Goal: Information Seeking & Learning: Learn about a topic

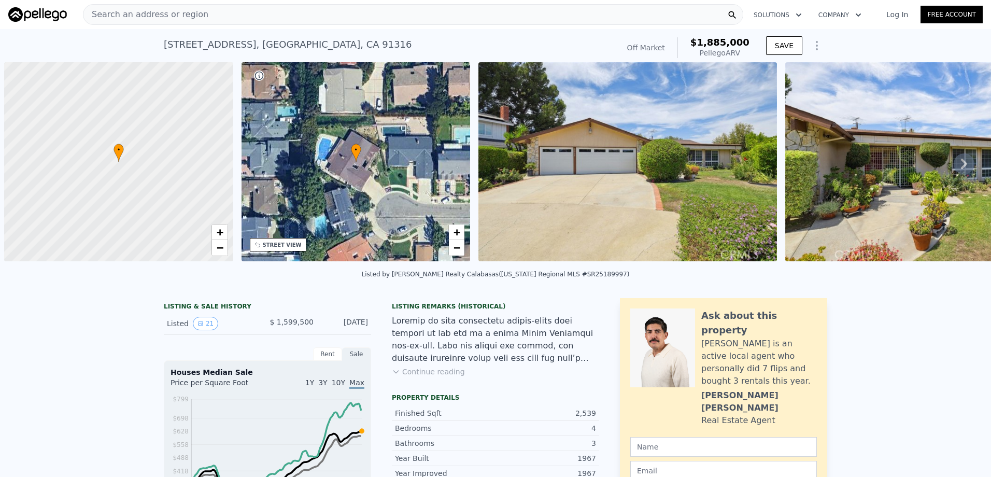
scroll to position [0, 4]
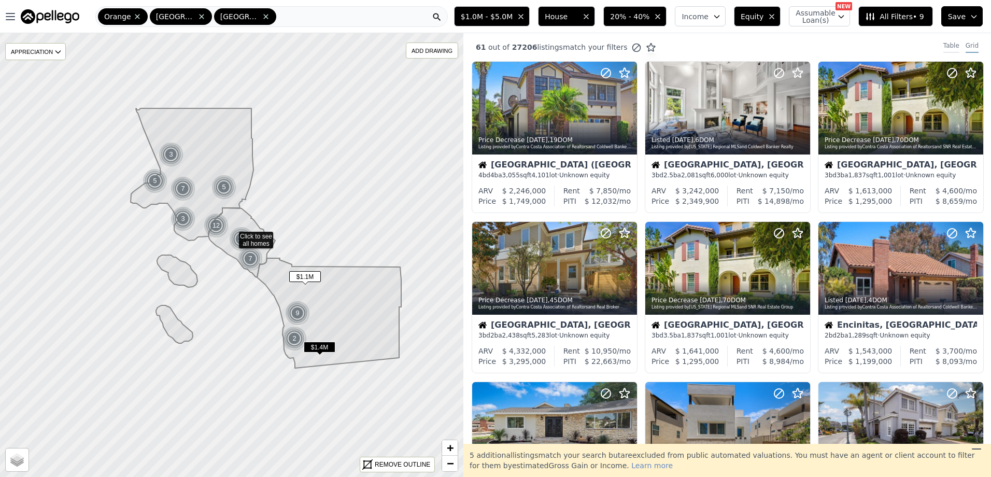
click at [943, 44] on div "Table" at bounding box center [951, 46] width 16 height 11
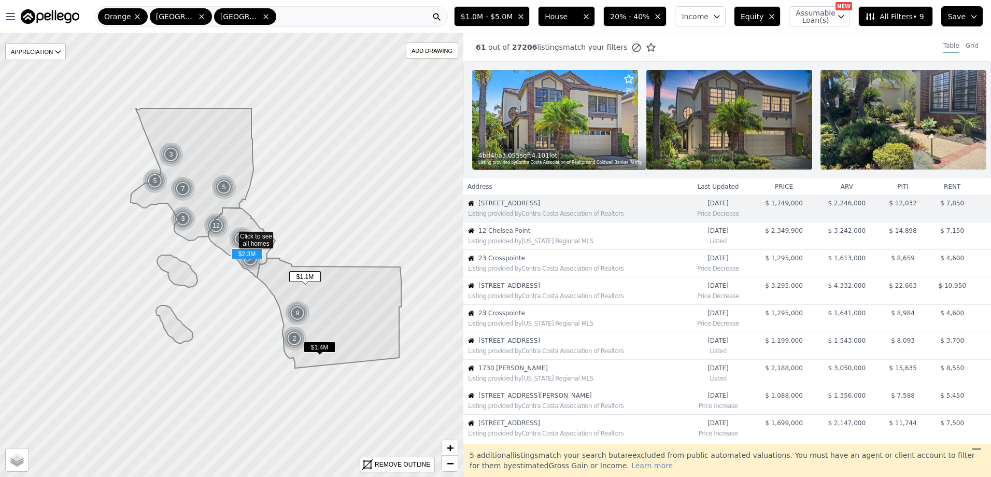
click at [540, 235] on span "12 Chelsea Point" at bounding box center [580, 230] width 205 height 8
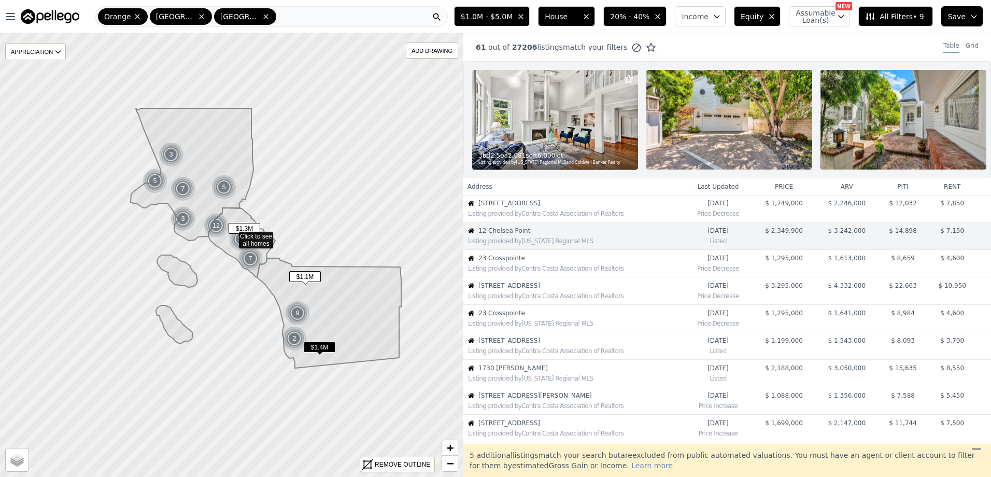
click at [532, 270] on div "Listing provided by Contra Costa Association of Realtors" at bounding box center [573, 267] width 219 height 10
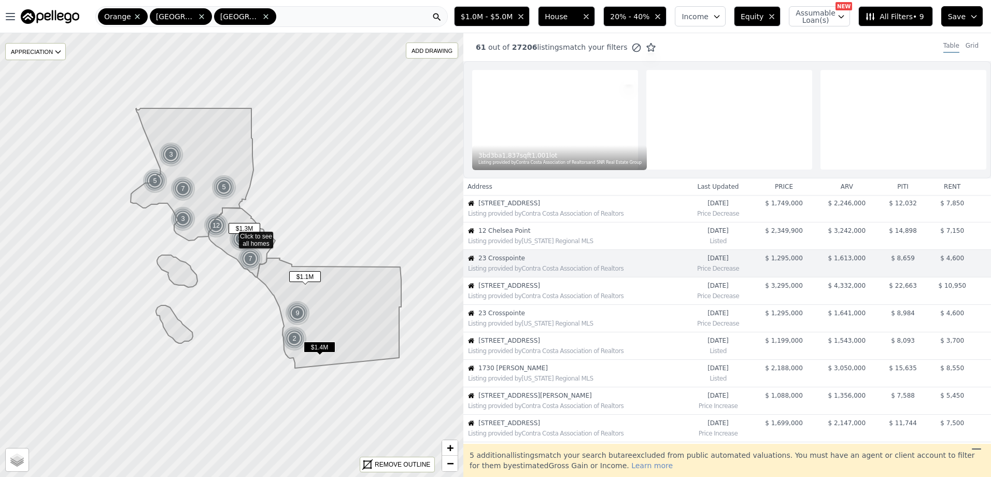
scroll to position [27, 0]
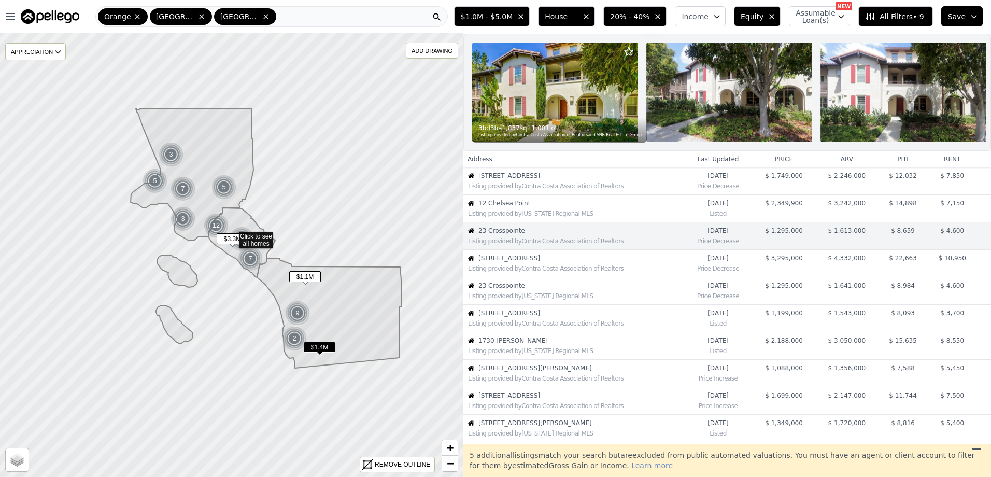
click at [553, 272] on div "Listing provided by Contra Costa Association of Realtors" at bounding box center [575, 268] width 215 height 8
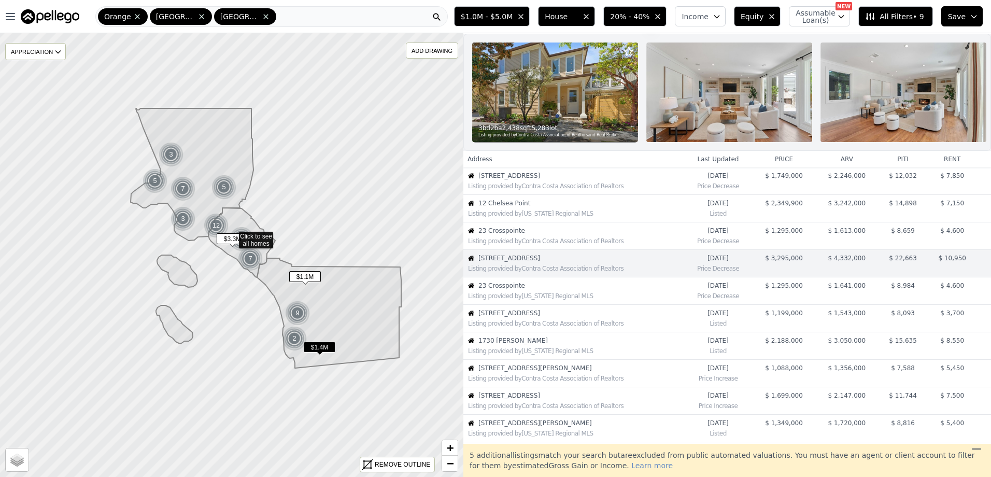
scroll to position [55, 0]
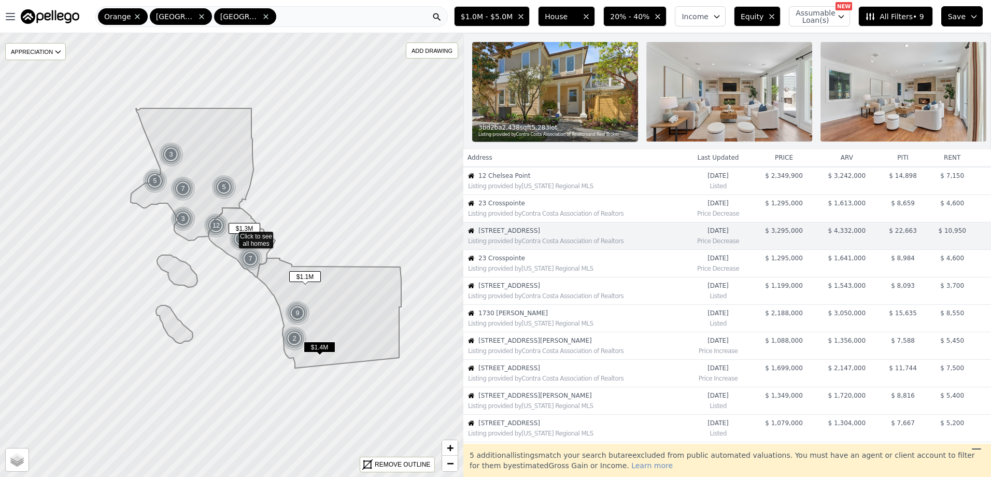
click at [564, 262] on span "23 Crosspointe" at bounding box center [580, 258] width 205 height 8
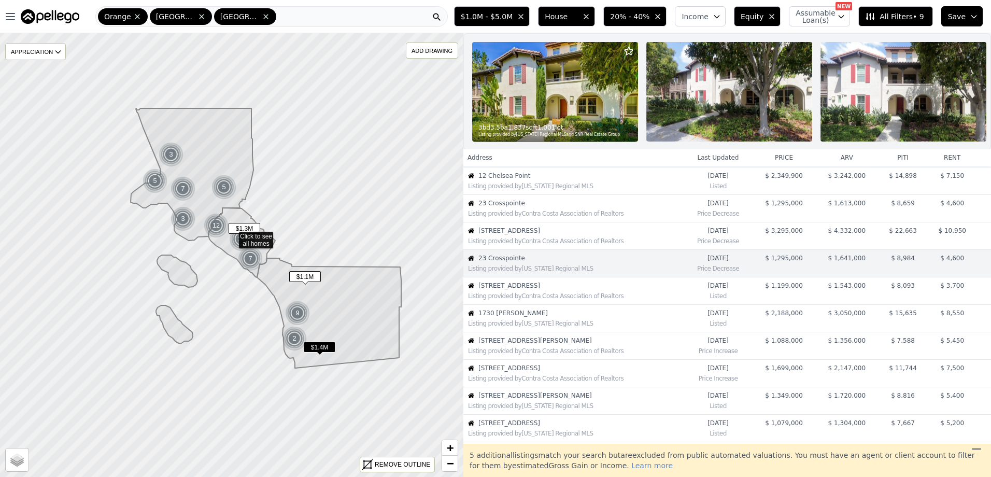
scroll to position [82, 0]
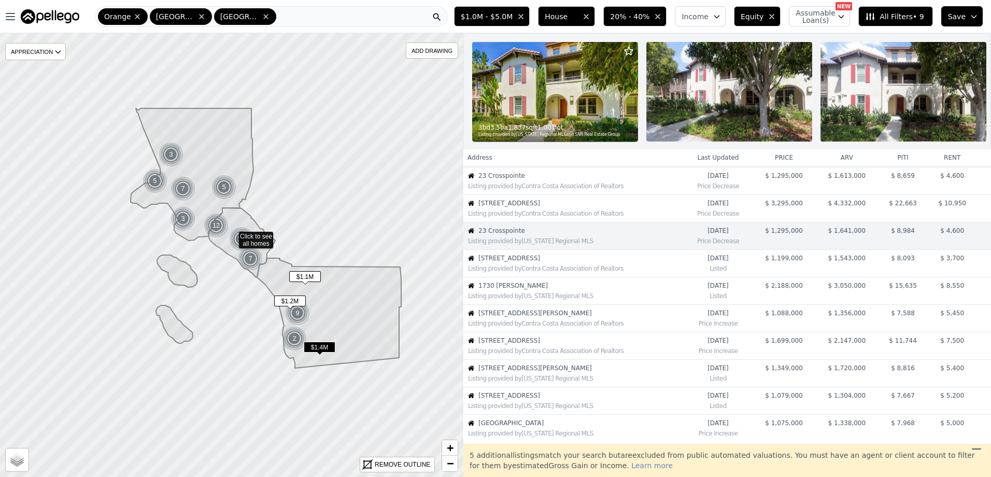
click at [540, 262] on span "1440 Tennis Match Way" at bounding box center [580, 258] width 205 height 8
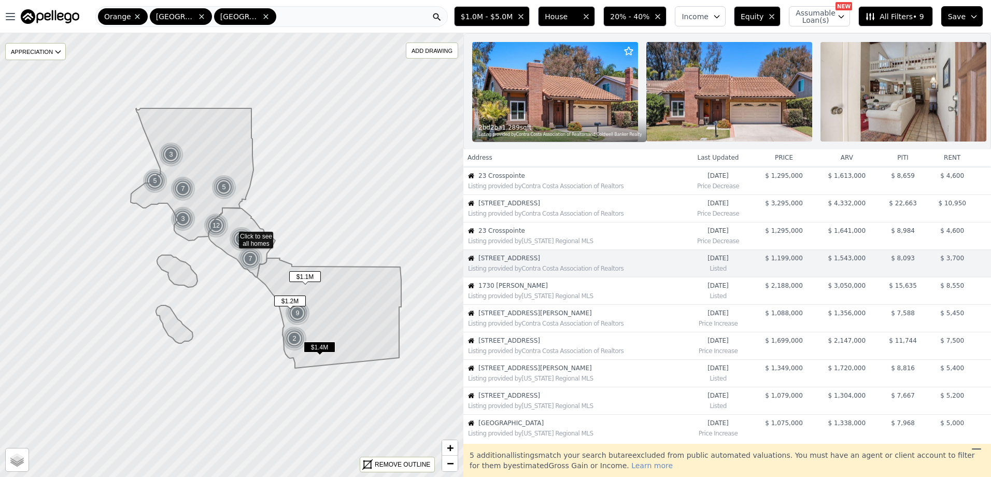
scroll to position [110, 0]
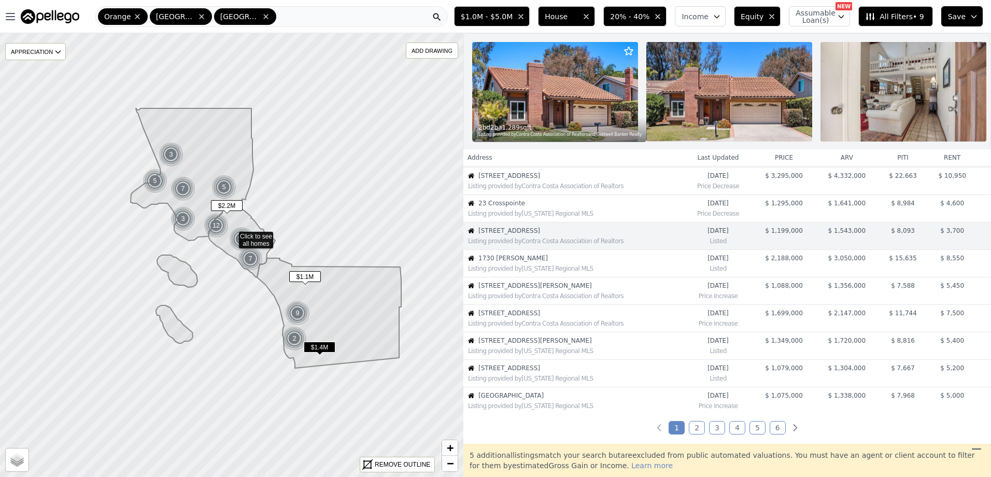
click at [531, 262] on span "1730 Sunny Knoll" at bounding box center [580, 258] width 205 height 8
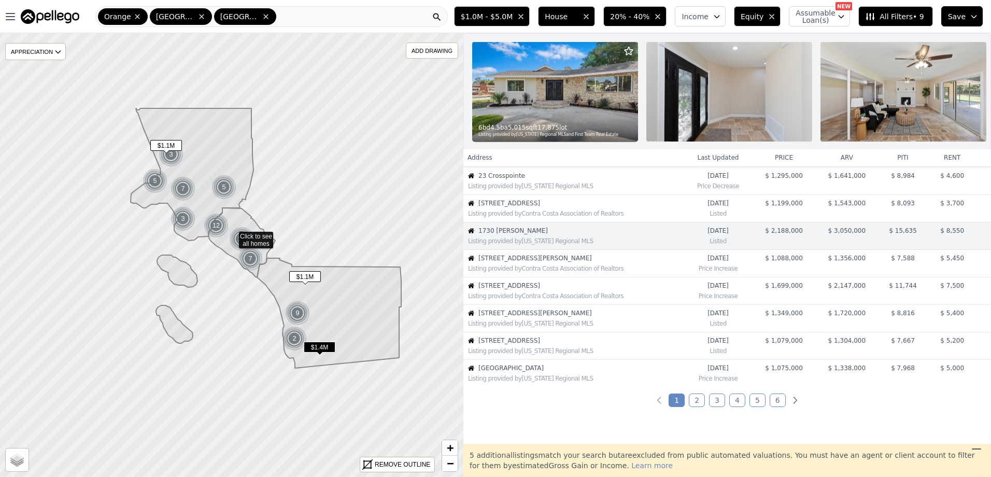
click at [533, 262] on span "27216 W Coyote Bush Ct" at bounding box center [580, 258] width 205 height 8
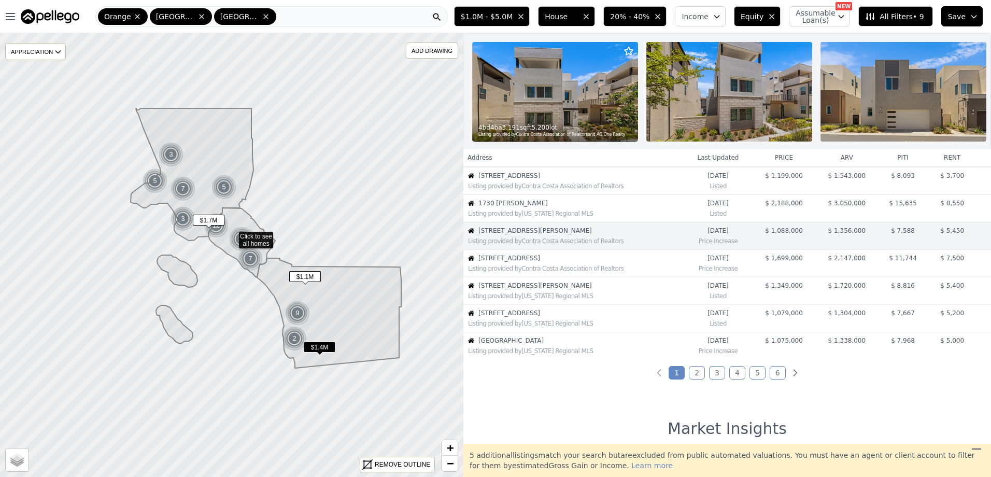
click at [550, 272] on div "Listing provided by Contra Costa Association of Realtors" at bounding box center [575, 268] width 215 height 8
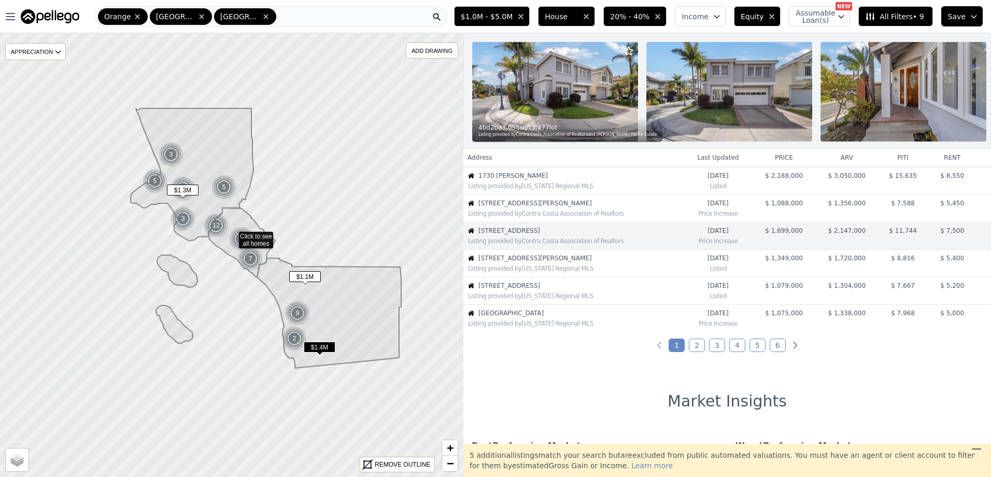
click at [521, 262] on span "3306 Aria Lane" at bounding box center [580, 258] width 205 height 8
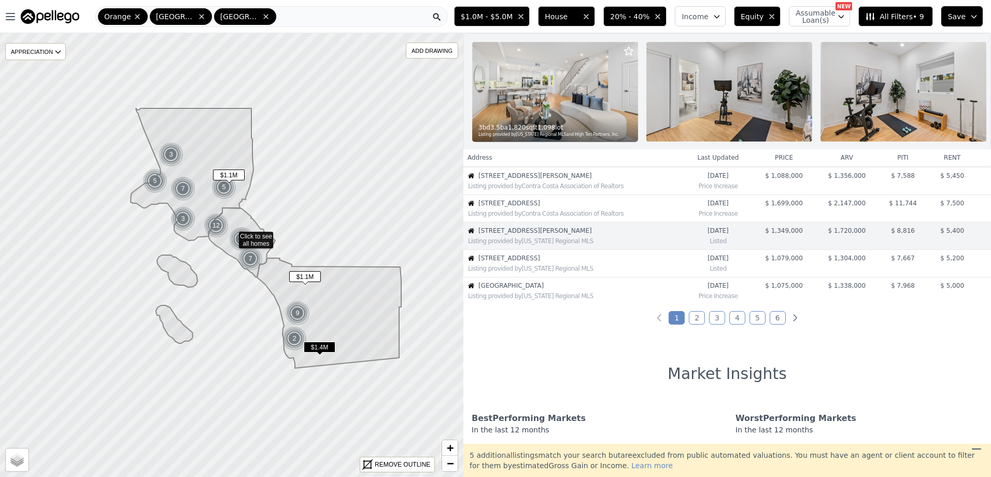
click at [521, 262] on span "31 Whispering Willow Court" at bounding box center [580, 258] width 205 height 8
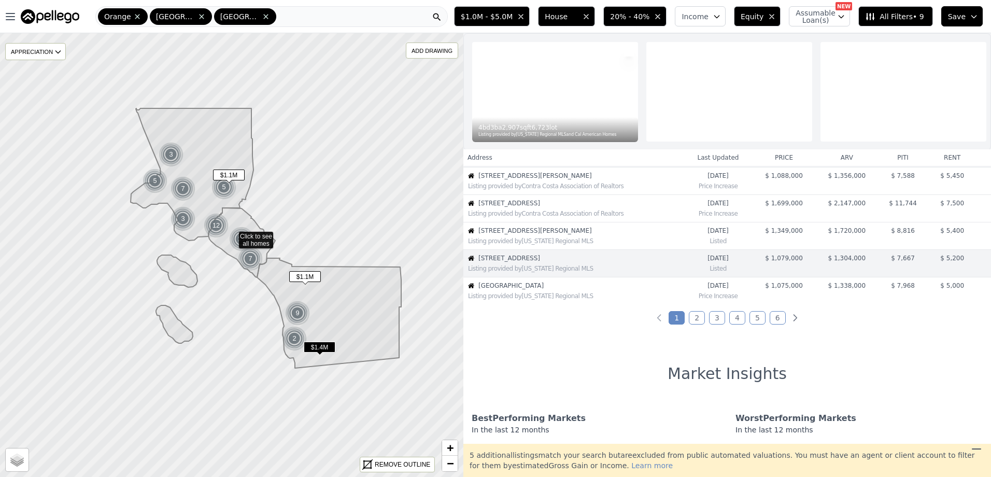
scroll to position [247, 0]
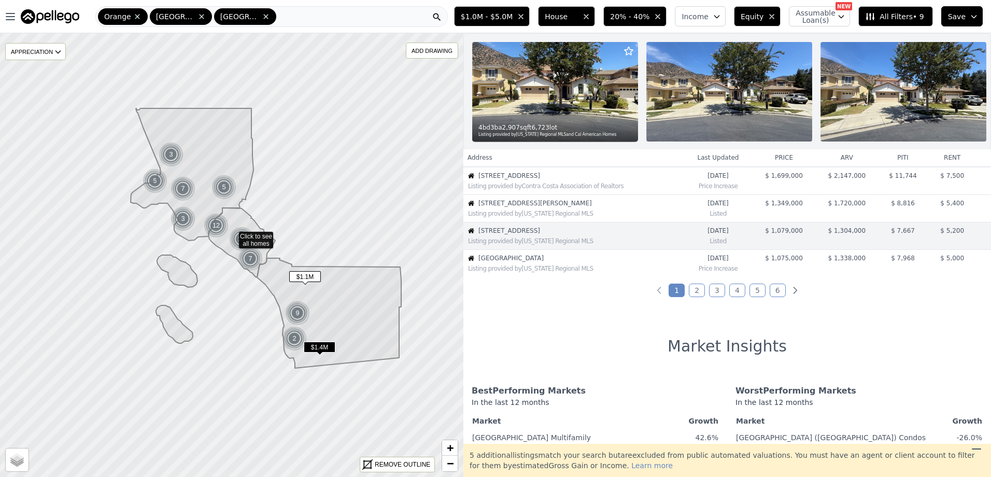
click at [539, 262] on span "30603 Roadrunner Ridge" at bounding box center [580, 258] width 205 height 8
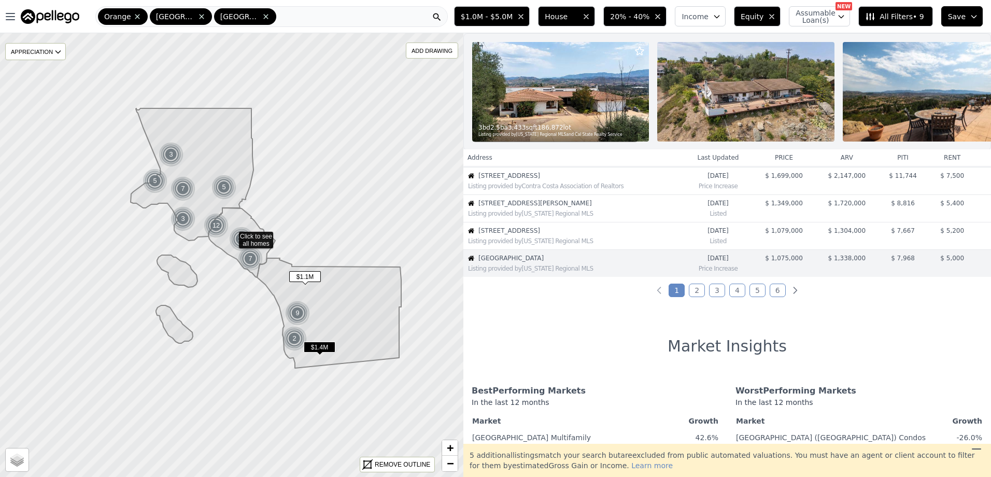
scroll to position [275, 0]
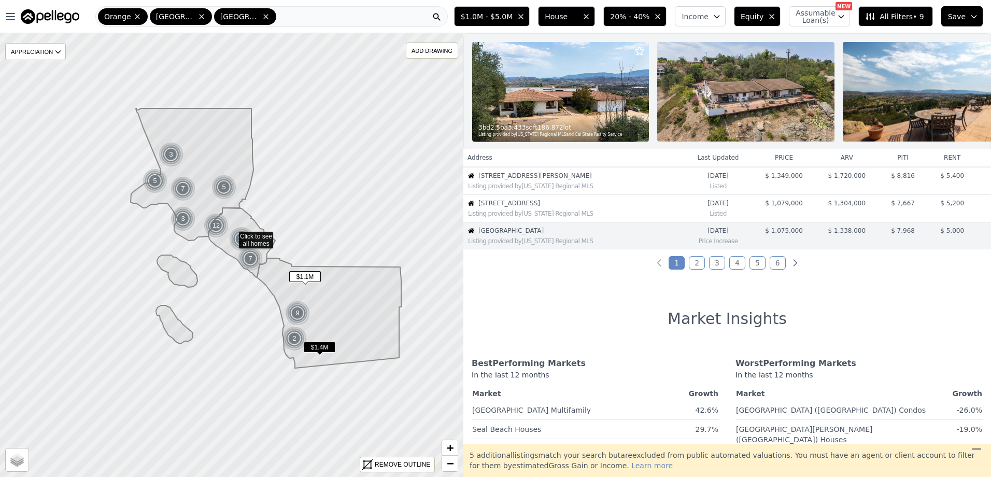
click at [700, 265] on link "2" at bounding box center [696, 262] width 16 height 13
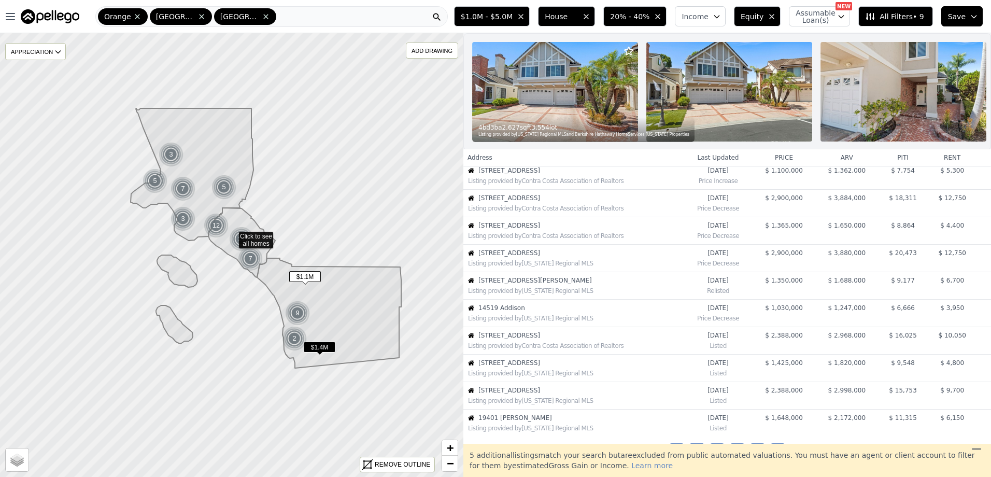
scroll to position [0, 0]
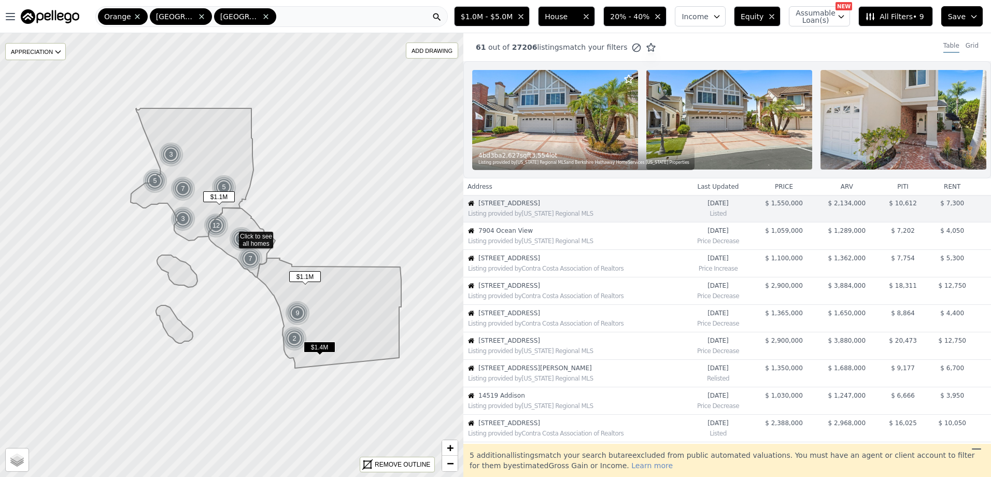
click at [537, 243] on div "Listing provided by California Regional MLS" at bounding box center [573, 240] width 219 height 10
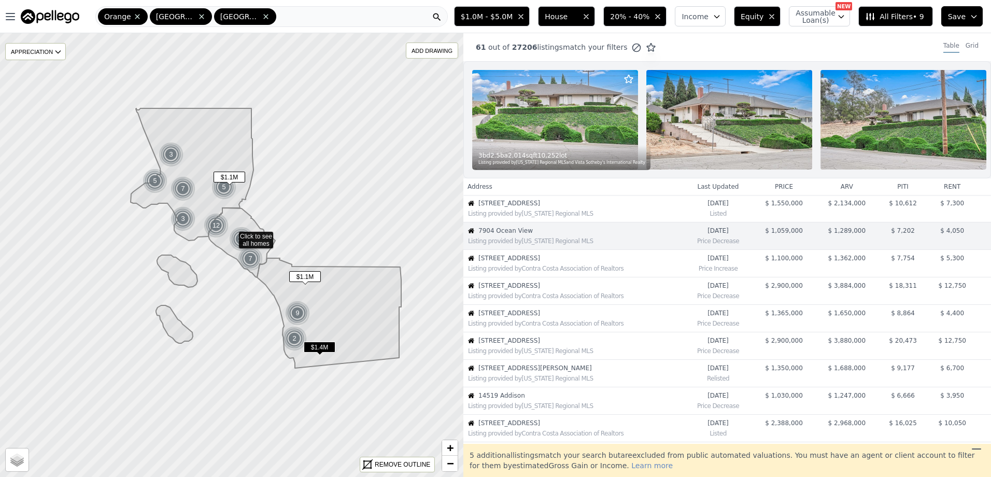
click at [519, 262] on span "629 E Gardenia Drive" at bounding box center [580, 258] width 205 height 8
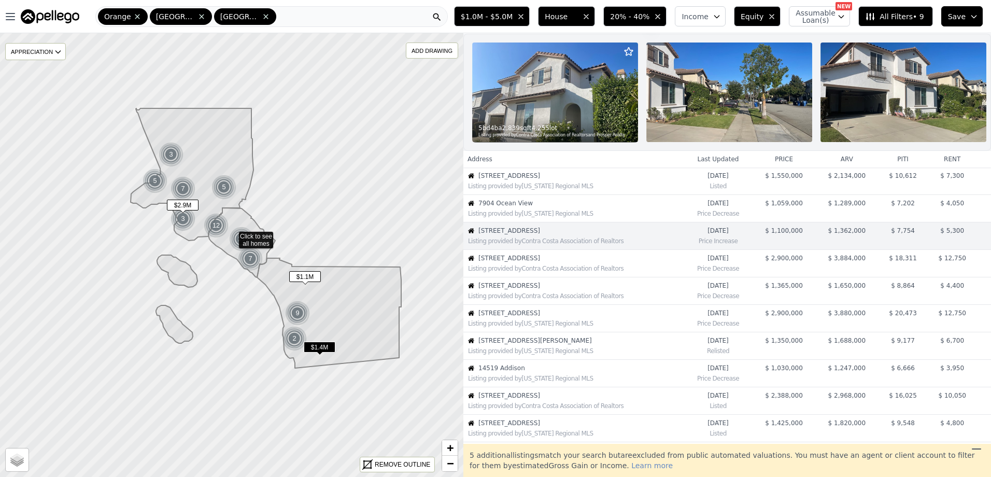
click at [539, 262] on span "50 Village Circle" at bounding box center [580, 258] width 205 height 8
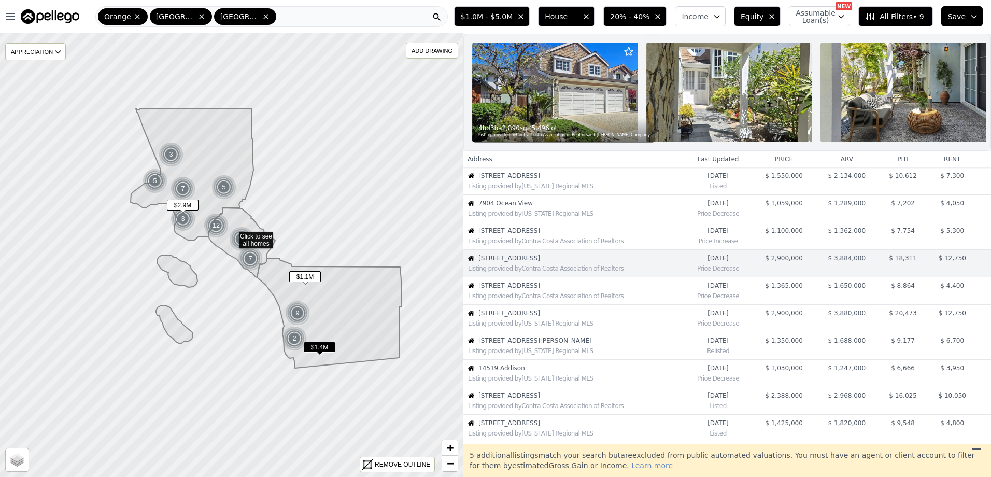
scroll to position [55, 0]
